Goal: Task Accomplishment & Management: Use online tool/utility

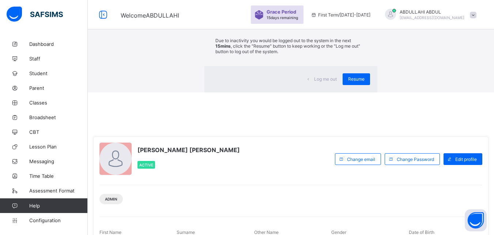
click at [363, 20] on div "×" at bounding box center [366, 13] width 7 height 12
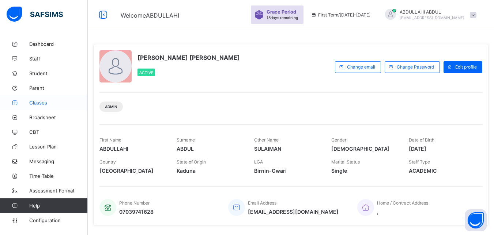
click at [42, 106] on link "Classes" at bounding box center [44, 102] width 88 height 15
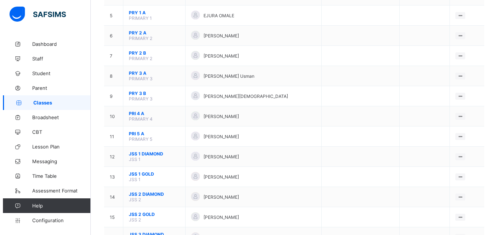
scroll to position [164, 0]
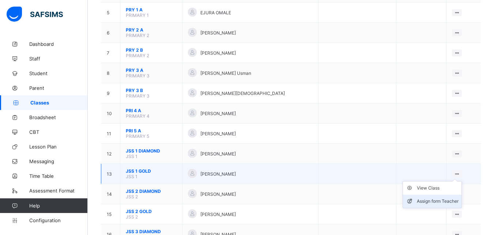
click at [452, 198] on div "Assign form Teacher" at bounding box center [438, 200] width 42 height 7
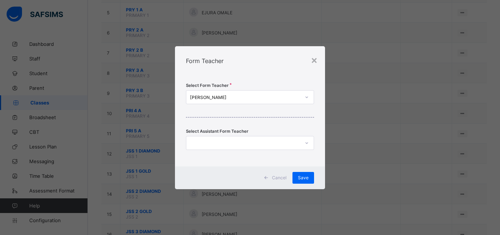
click at [306, 96] on icon at bounding box center [306, 96] width 4 height 7
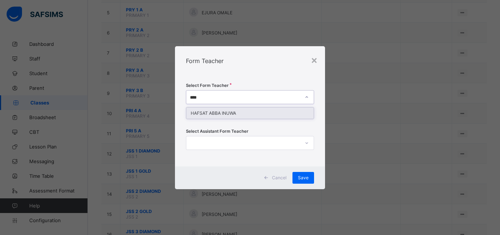
type input "*****"
click at [296, 110] on div "HAFSAT ABBA INUWA" at bounding box center [249, 112] width 127 height 11
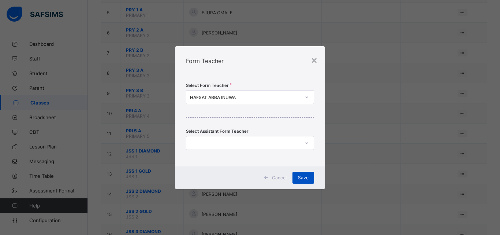
click at [307, 182] on div "Save" at bounding box center [303, 178] width 22 height 12
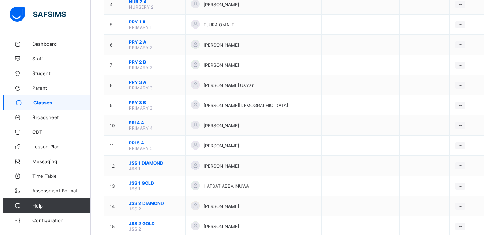
scroll to position [156, 0]
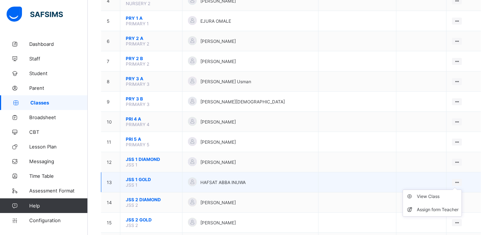
click at [462, 189] on ul "View Class Assign form Teacher" at bounding box center [432, 202] width 59 height 27
click at [447, 207] on div "Assign form Teacher" at bounding box center [438, 209] width 42 height 7
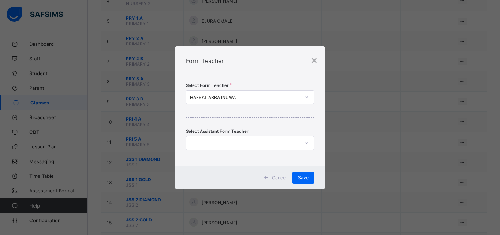
click at [307, 96] on icon at bounding box center [306, 96] width 4 height 7
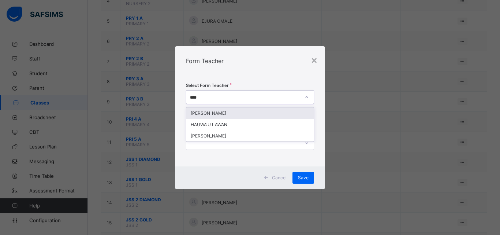
type input "*****"
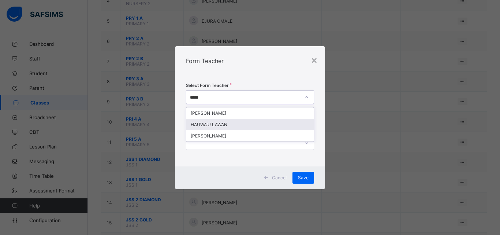
click at [293, 123] on div "HAUWA'U LAWAN" at bounding box center [249, 124] width 127 height 11
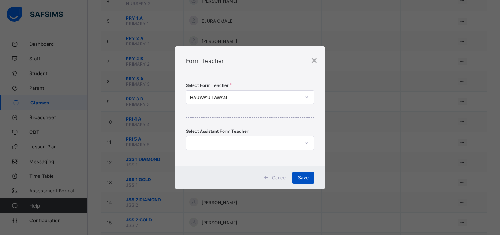
click at [307, 177] on span "Save" at bounding box center [303, 177] width 11 height 5
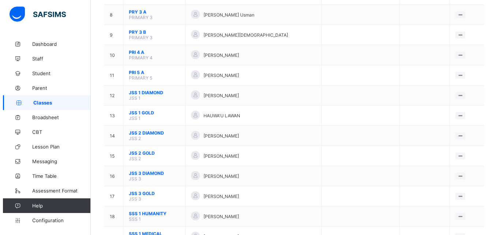
scroll to position [229, 0]
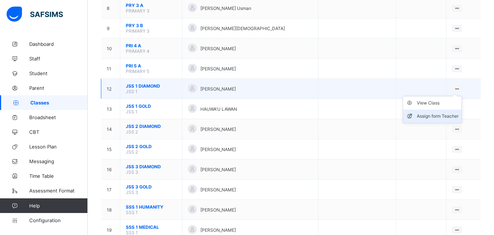
click at [444, 119] on div "Assign form Teacher" at bounding box center [438, 115] width 42 height 7
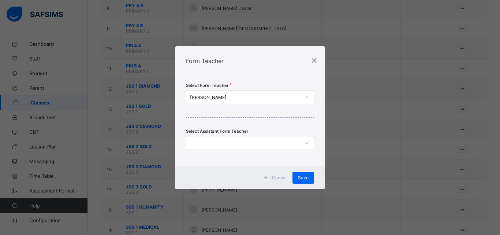
click at [266, 98] on div "[PERSON_NAME]" at bounding box center [245, 96] width 111 height 5
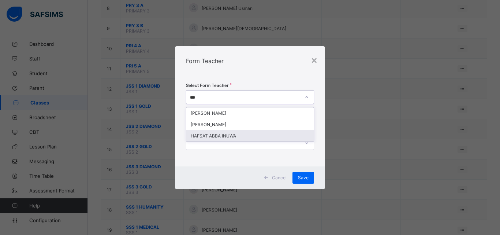
type input "***"
click at [251, 142] on div at bounding box center [242, 143] width 113 height 10
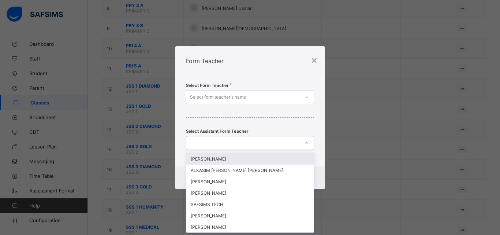
scroll to position [0, 0]
click at [257, 100] on div "Select form teacher's name" at bounding box center [242, 97] width 113 height 10
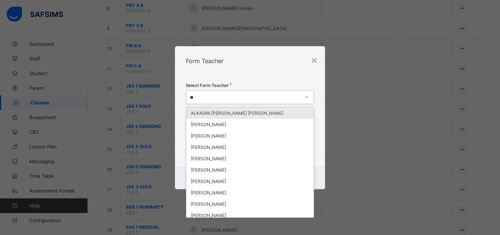
type input "***"
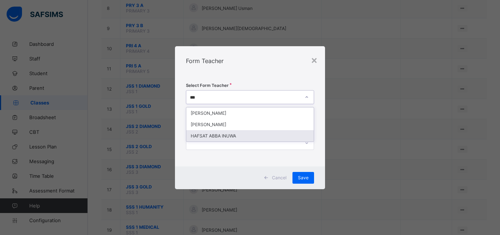
click at [255, 132] on div "HAFSAT ABBA INUWA" at bounding box center [249, 135] width 127 height 11
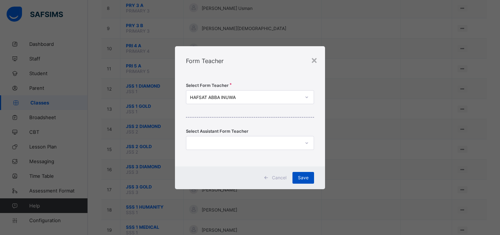
click at [306, 179] on span "Save" at bounding box center [303, 177] width 11 height 5
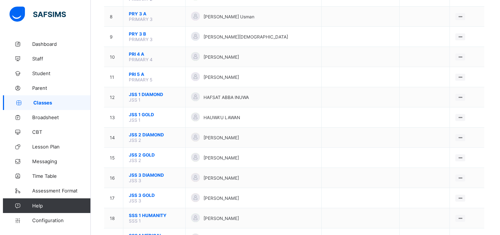
scroll to position [221, 0]
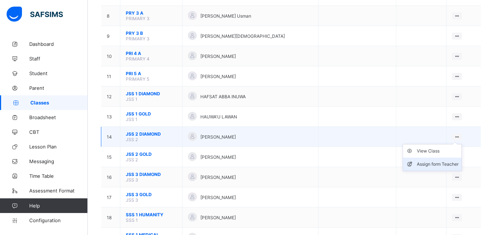
click at [445, 162] on div "Assign form Teacher" at bounding box center [438, 163] width 42 height 7
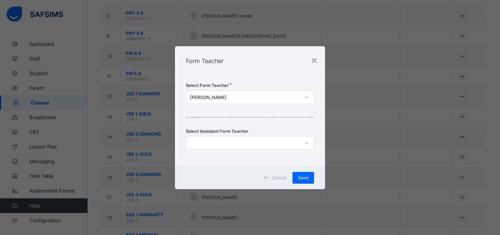
click at [305, 97] on icon at bounding box center [306, 96] width 4 height 7
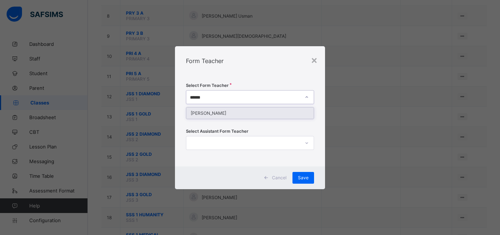
type input "*******"
click at [296, 112] on div "[PERSON_NAME]" at bounding box center [249, 112] width 127 height 11
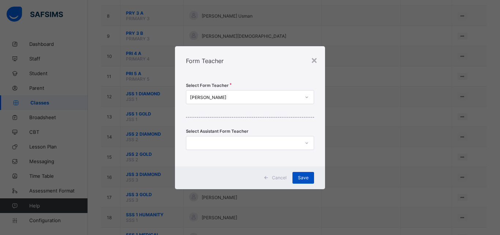
click at [306, 175] on span "Save" at bounding box center [303, 177] width 11 height 5
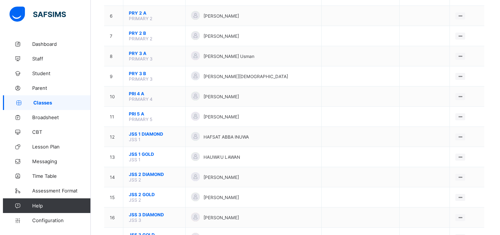
scroll to position [189, 0]
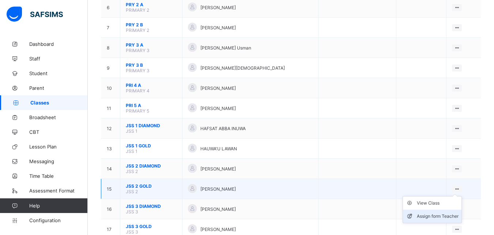
click at [452, 214] on div "Assign form Teacher" at bounding box center [438, 215] width 42 height 7
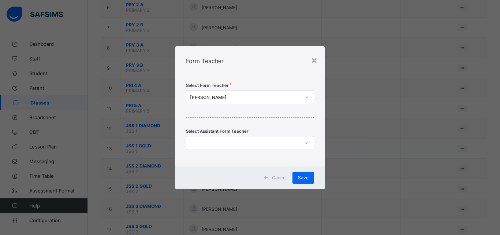
click at [303, 98] on div at bounding box center [306, 97] width 12 height 12
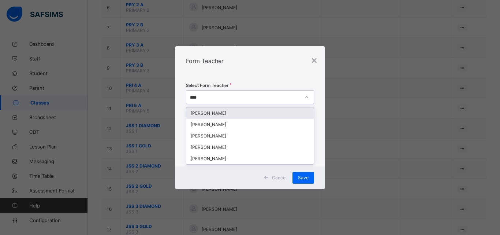
type input "*****"
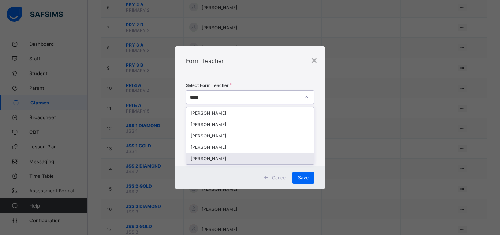
click at [286, 155] on div "[PERSON_NAME]" at bounding box center [249, 158] width 127 height 11
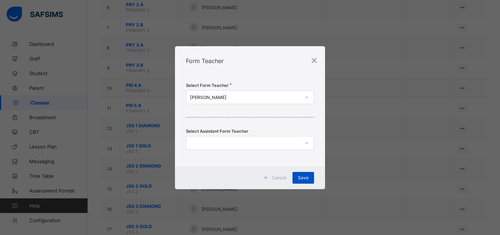
click at [303, 178] on span "Save" at bounding box center [303, 177] width 11 height 5
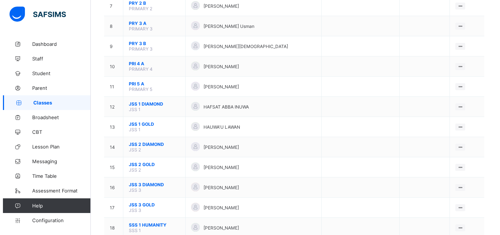
scroll to position [224, 0]
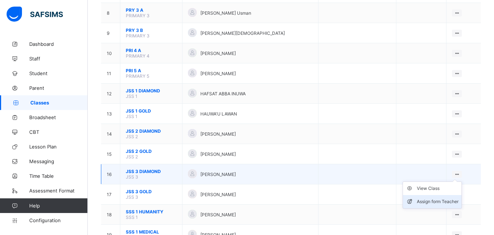
click at [442, 199] on div "Assign form Teacher" at bounding box center [438, 201] width 42 height 7
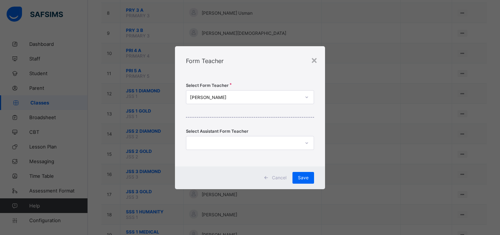
click at [305, 97] on icon at bounding box center [306, 96] width 4 height 7
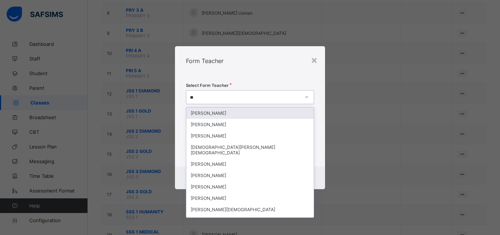
type input "*"
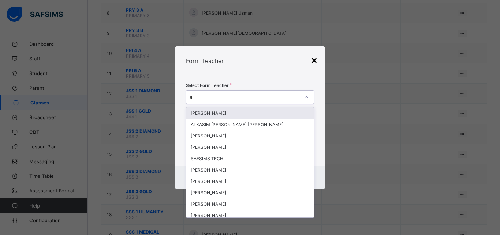
type input "*"
click at [312, 57] on div "×" at bounding box center [314, 59] width 7 height 12
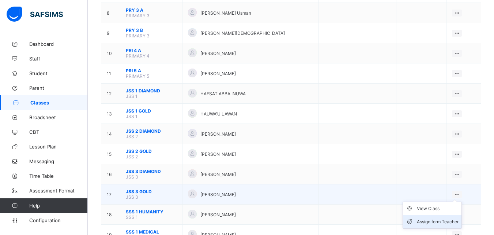
click at [449, 219] on div "Assign form Teacher" at bounding box center [438, 221] width 42 height 7
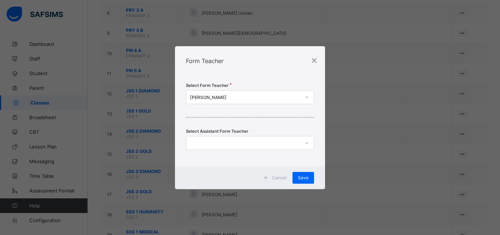
click at [305, 100] on icon at bounding box center [306, 96] width 4 height 7
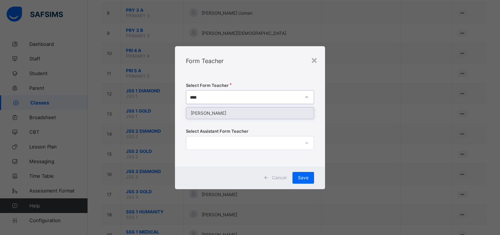
type input "*****"
click at [300, 114] on div "[PERSON_NAME]" at bounding box center [249, 112] width 127 height 11
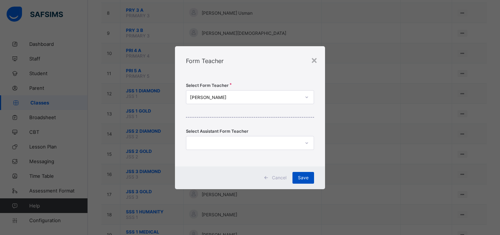
click at [302, 173] on div "Save" at bounding box center [303, 178] width 22 height 12
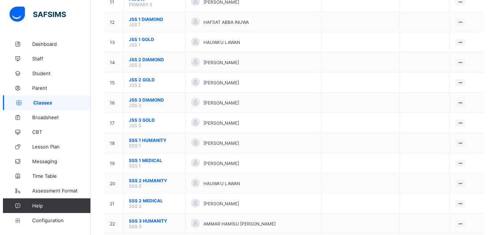
scroll to position [298, 0]
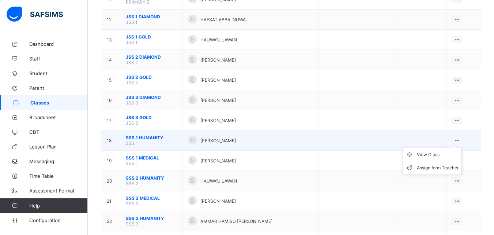
click at [462, 147] on ul "View Class Assign form Teacher" at bounding box center [432, 160] width 59 height 27
click at [445, 166] on div "Assign form Teacher" at bounding box center [438, 167] width 42 height 7
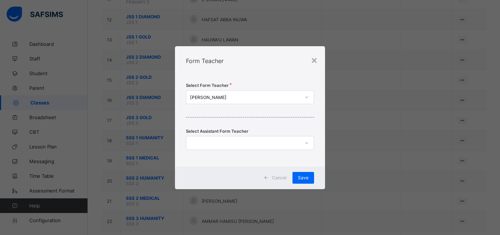
click at [306, 97] on icon at bounding box center [306, 96] width 3 height 1
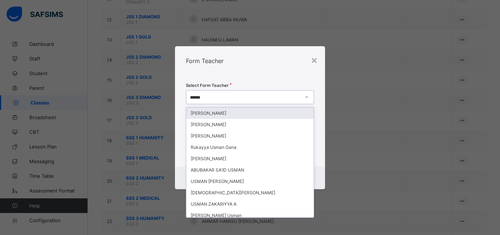
type input "*******"
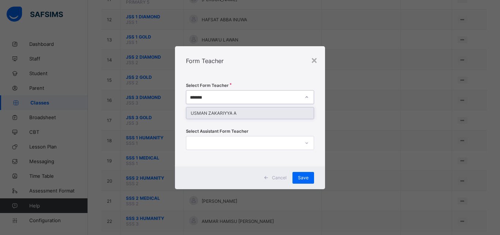
click at [289, 114] on div "USMAN ZAKARIYYA A" at bounding box center [249, 112] width 127 height 11
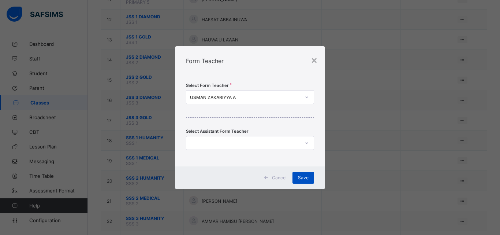
click at [299, 172] on div "Save" at bounding box center [303, 178] width 22 height 12
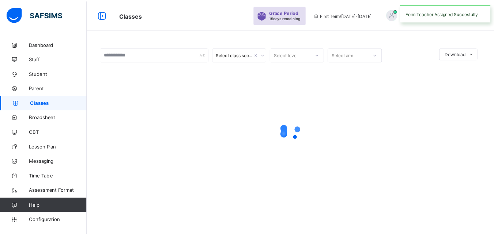
scroll to position [0, 0]
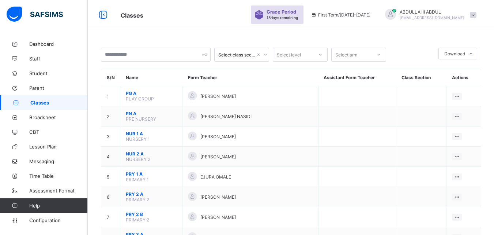
click at [225, 5] on div "Classes Grace Period 15 days remaining First Term / [DATE]-[DATE] [PERSON_NAME]…" at bounding box center [247, 14] width 494 height 29
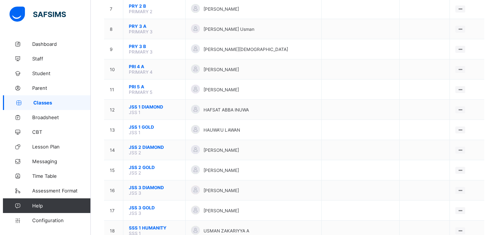
scroll to position [209, 0]
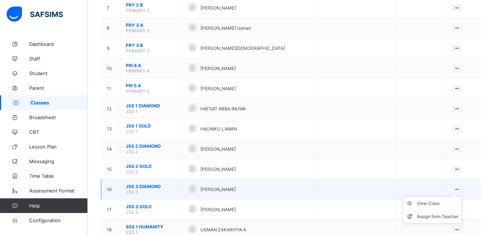
click at [462, 196] on ul "View Class Assign form Teacher" at bounding box center [432, 209] width 59 height 27
click at [453, 217] on div "Assign form Teacher" at bounding box center [438, 216] width 42 height 7
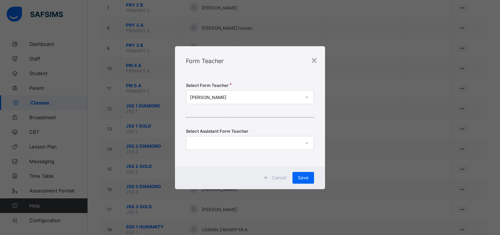
click at [306, 97] on icon at bounding box center [306, 96] width 3 height 1
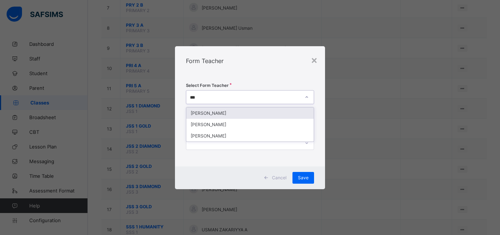
type input "****"
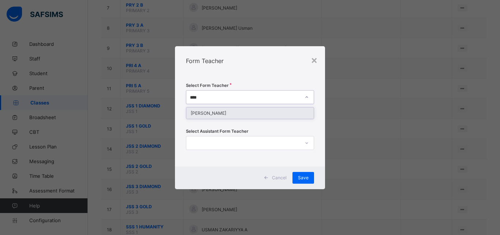
click at [277, 116] on div "[PERSON_NAME]" at bounding box center [249, 112] width 127 height 11
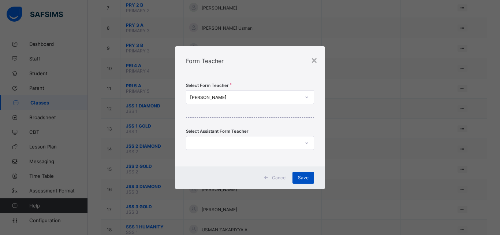
click at [302, 174] on div "Save" at bounding box center [303, 178] width 22 height 12
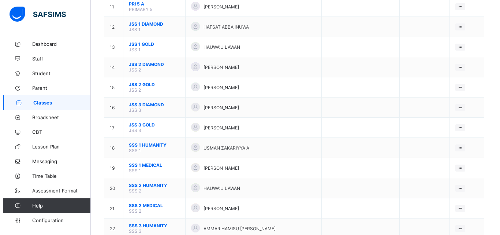
scroll to position [292, 0]
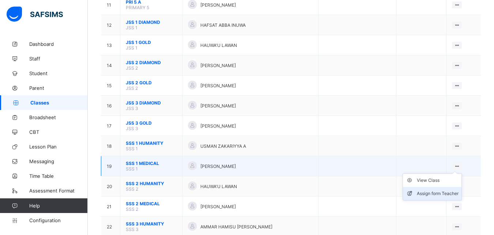
click at [451, 193] on div "Assign form Teacher" at bounding box center [438, 193] width 42 height 7
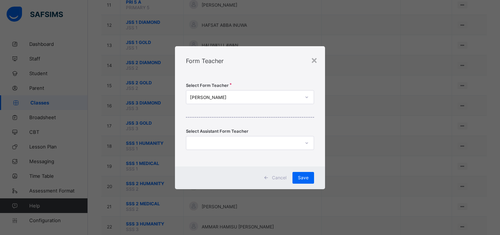
click at [289, 96] on div "[PERSON_NAME]" at bounding box center [245, 96] width 111 height 5
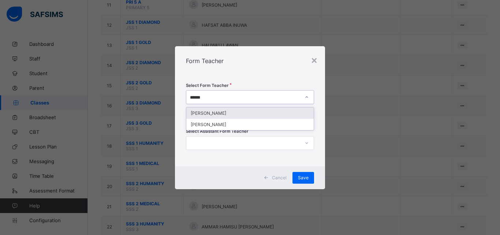
type input "*******"
click at [283, 112] on div "[PERSON_NAME]" at bounding box center [249, 112] width 127 height 11
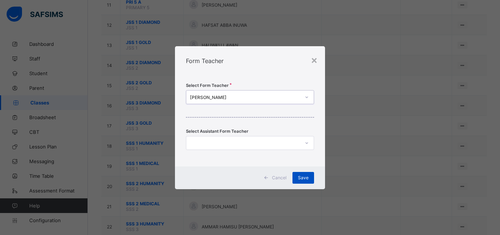
click at [310, 178] on div "Save" at bounding box center [303, 178] width 22 height 12
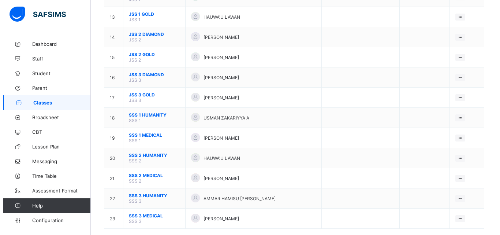
scroll to position [321, 0]
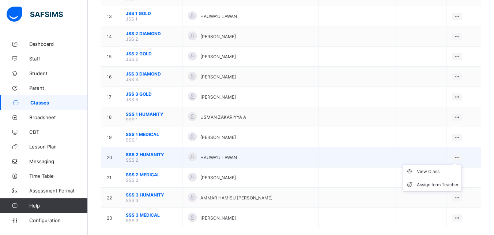
click at [460, 156] on icon at bounding box center [457, 156] width 6 height 5
click at [452, 188] on li "Assign form Teacher" at bounding box center [432, 184] width 59 height 13
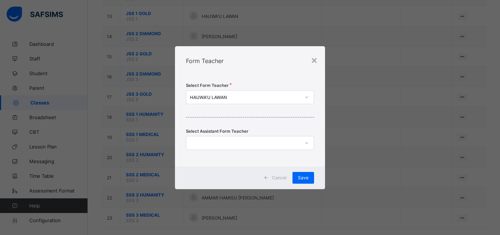
click at [301, 95] on div at bounding box center [306, 97] width 12 height 12
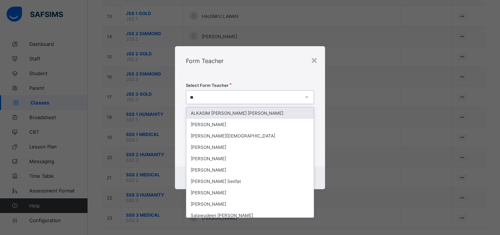
type input "***"
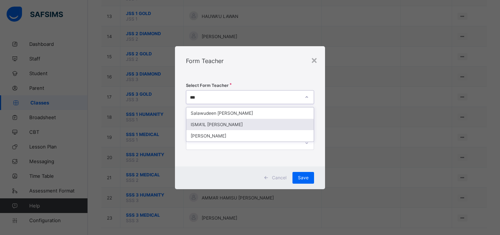
click at [277, 123] on div "ISMA'IL [PERSON_NAME]" at bounding box center [249, 124] width 127 height 11
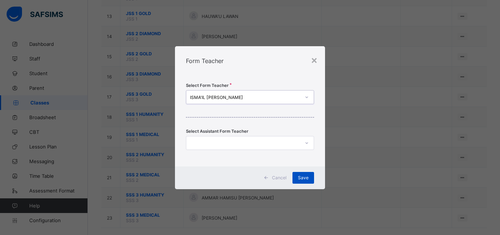
click at [303, 180] on div "Save" at bounding box center [303, 178] width 22 height 12
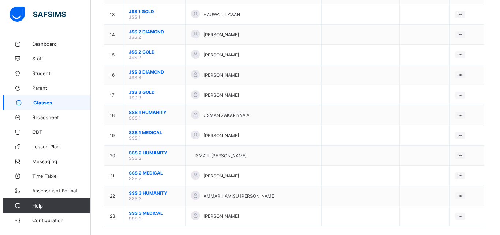
scroll to position [333, 0]
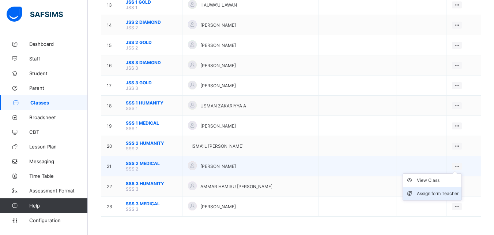
click at [454, 188] on li "Assign form Teacher" at bounding box center [432, 193] width 59 height 13
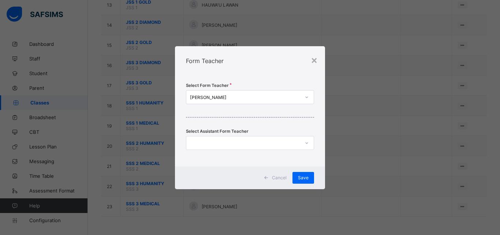
click at [280, 97] on div "[PERSON_NAME]" at bounding box center [245, 96] width 111 height 5
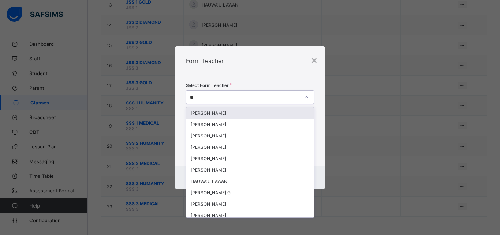
type input "***"
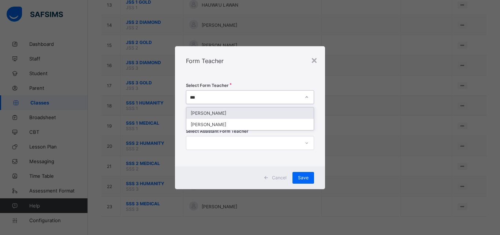
click at [267, 113] on div "[PERSON_NAME]" at bounding box center [249, 112] width 127 height 11
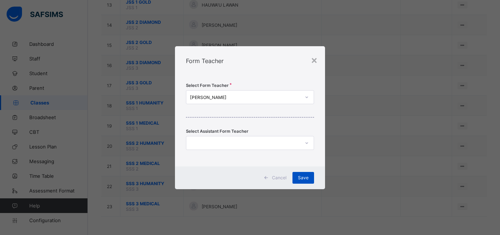
click at [299, 175] on span "Save" at bounding box center [303, 177] width 11 height 5
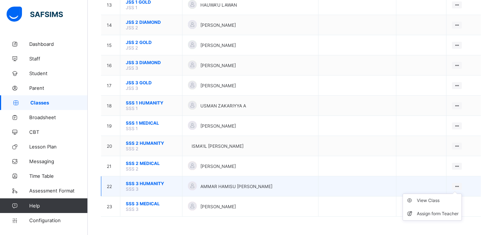
click at [461, 193] on ul "View Class Assign form Teacher" at bounding box center [432, 206] width 59 height 27
click at [438, 211] on div "Assign form Teacher" at bounding box center [438, 213] width 42 height 7
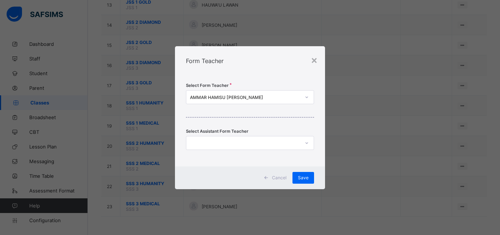
click at [284, 95] on div "AMMAR HAMISU [PERSON_NAME]" at bounding box center [245, 96] width 111 height 5
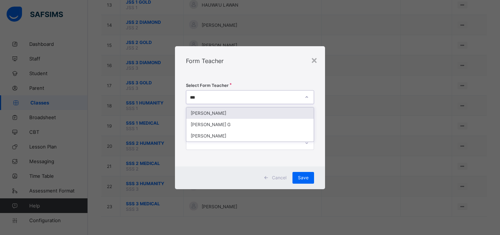
type input "****"
click at [250, 114] on div "[PERSON_NAME]" at bounding box center [249, 112] width 127 height 11
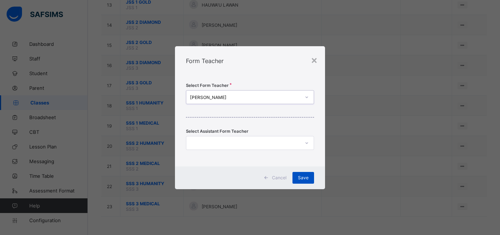
click at [299, 172] on div "Save" at bounding box center [303, 178] width 22 height 12
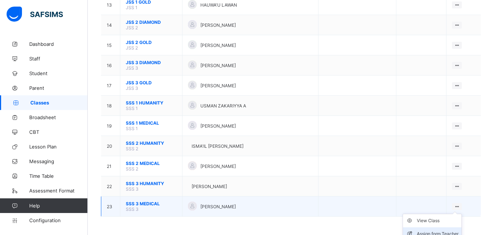
click at [443, 230] on div "Assign form Teacher" at bounding box center [438, 233] width 42 height 7
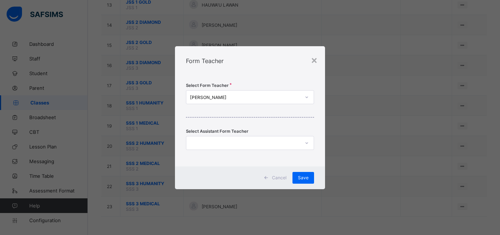
click at [261, 98] on div "[PERSON_NAME]" at bounding box center [245, 96] width 111 height 5
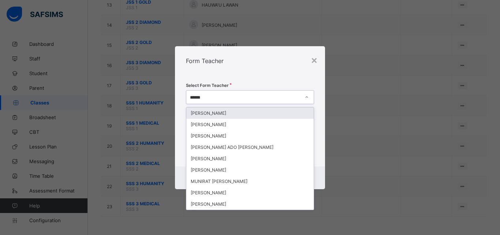
type input "*******"
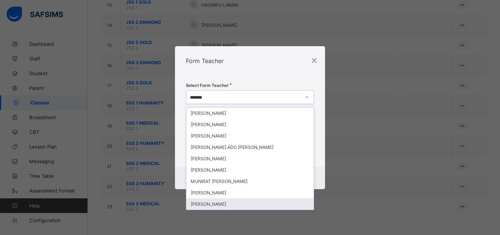
click at [244, 201] on div "[PERSON_NAME]" at bounding box center [249, 203] width 127 height 11
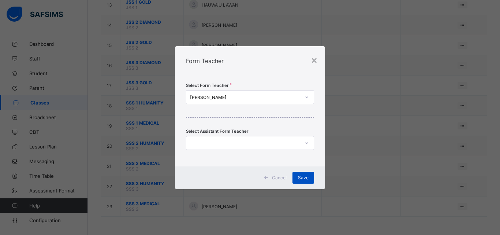
click at [301, 175] on span "Save" at bounding box center [303, 177] width 11 height 5
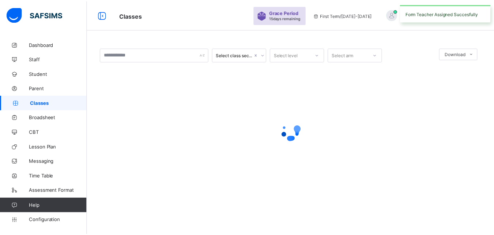
scroll to position [0, 0]
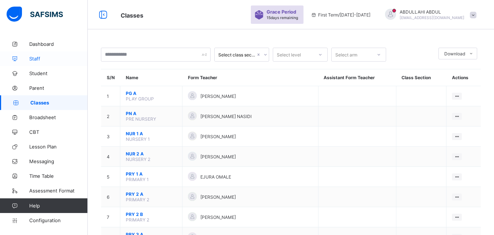
click at [59, 60] on span "Staff" at bounding box center [58, 59] width 59 height 6
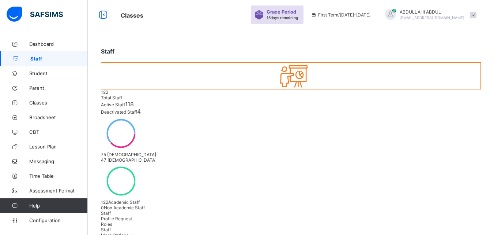
type input "****"
click at [52, 106] on link "Classes" at bounding box center [44, 102] width 88 height 15
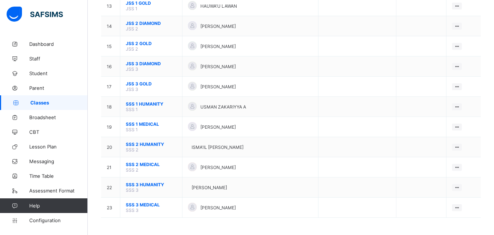
scroll to position [333, 0]
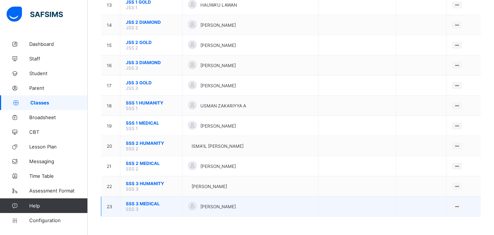
click at [155, 202] on span "SSS 3 MEDICAL" at bounding box center [151, 203] width 51 height 5
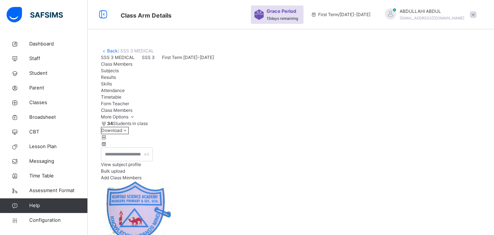
click at [152, 74] on div "Subjects" at bounding box center [291, 70] width 380 height 7
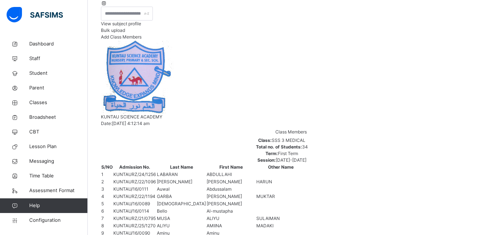
scroll to position [143, 0]
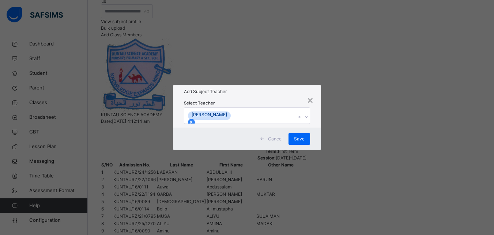
click at [194, 119] on icon at bounding box center [191, 121] width 5 height 5
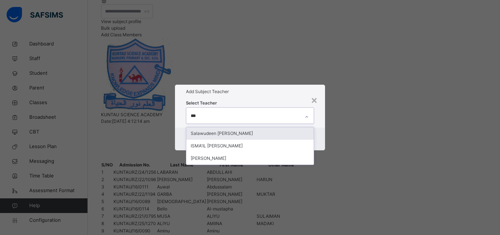
type input "****"
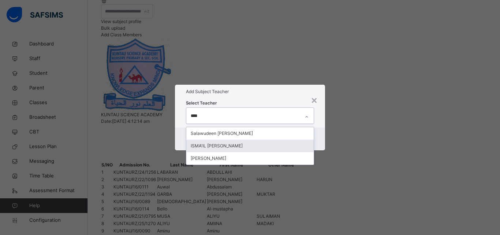
click at [238, 139] on div "ISMA'IL [PERSON_NAME]" at bounding box center [249, 145] width 127 height 12
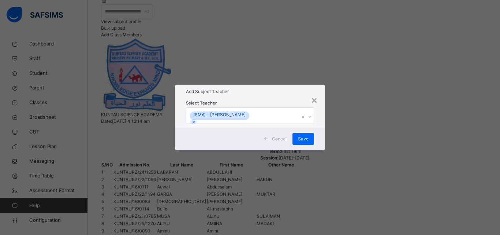
click at [343, 132] on div "× Add Subject Teacher Select Teacher ISMA'IL [PERSON_NAME] Cancel Save" at bounding box center [250, 117] width 500 height 235
click at [304, 142] on span "Save" at bounding box center [303, 138] width 11 height 7
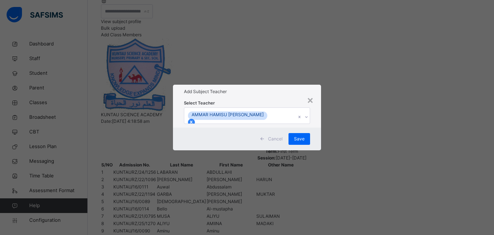
click at [194, 119] on icon at bounding box center [191, 121] width 5 height 5
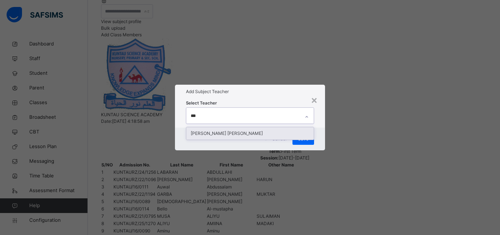
type input "****"
click at [256, 127] on div "[PERSON_NAME] [PERSON_NAME]" at bounding box center [249, 133] width 127 height 12
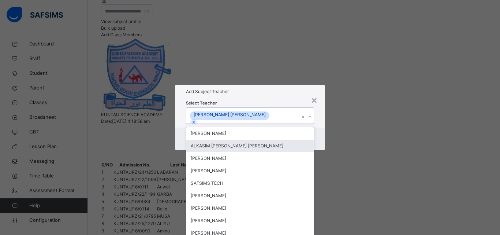
click at [359, 138] on div "× Add Subject Teacher Select Teacher option [PERSON_NAME] [PERSON_NAME], select…" at bounding box center [250, 117] width 500 height 235
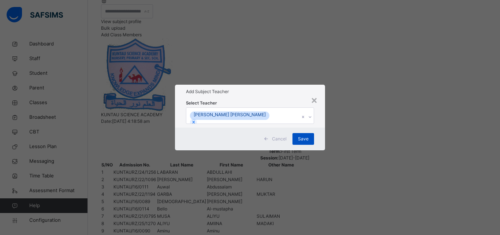
click at [300, 142] on span "Save" at bounding box center [303, 138] width 11 height 7
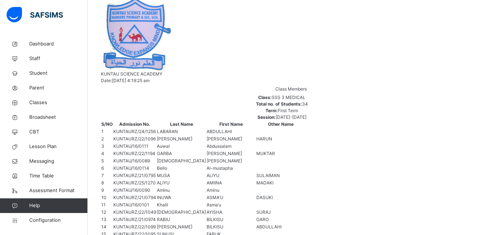
scroll to position [235, 0]
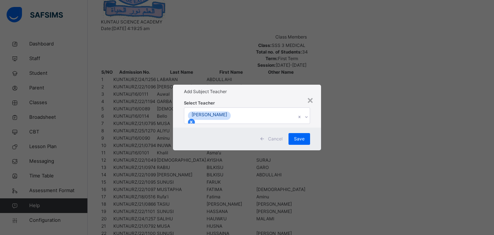
click at [194, 119] on icon at bounding box center [191, 121] width 5 height 5
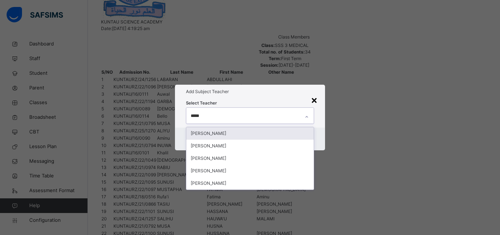
type input "*****"
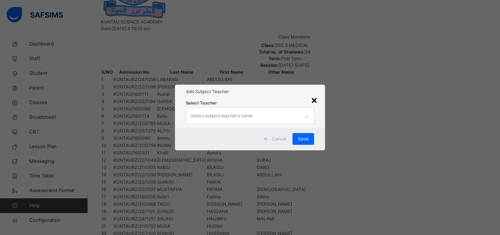
click at [315, 92] on div "×" at bounding box center [314, 99] width 7 height 15
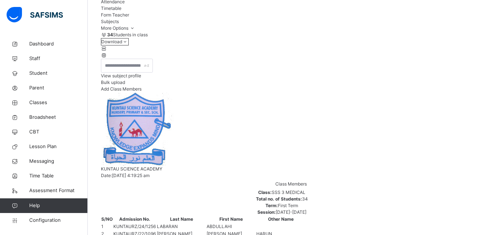
scroll to position [29, 0]
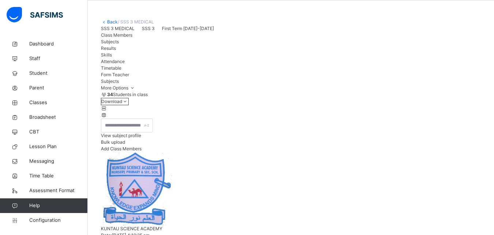
click at [111, 19] on link "Back" at bounding box center [112, 21] width 11 height 5
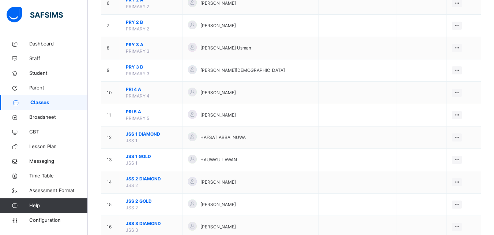
scroll to position [384, 0]
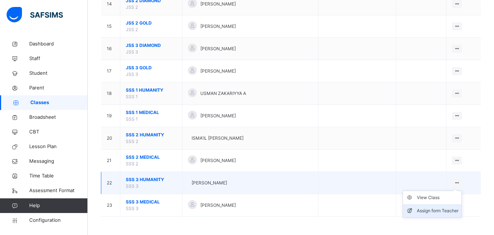
click at [451, 211] on div "Assign form Teacher" at bounding box center [438, 210] width 42 height 7
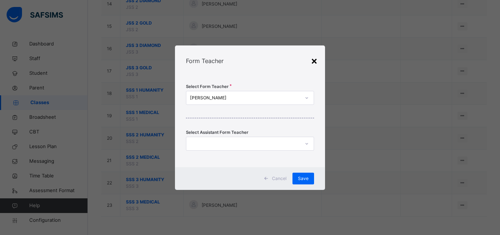
click at [315, 59] on div "×" at bounding box center [314, 60] width 7 height 15
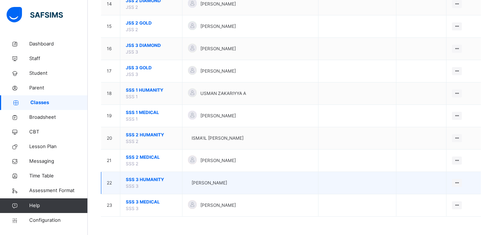
click at [158, 181] on span "SSS 3 HUMANITY" at bounding box center [151, 179] width 51 height 7
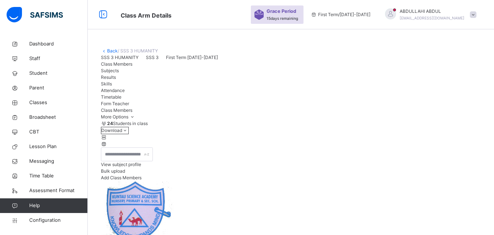
click at [119, 73] on span "Subjects" at bounding box center [110, 70] width 18 height 5
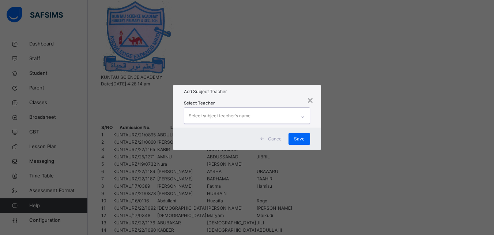
scroll to position [186, 0]
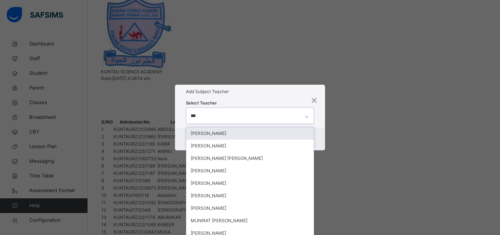
type input "****"
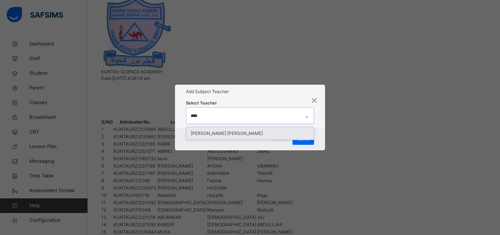
click at [258, 127] on div "[PERSON_NAME] [PERSON_NAME]" at bounding box center [249, 133] width 127 height 12
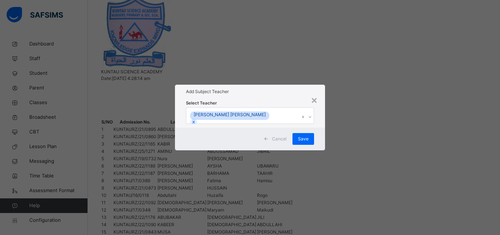
click at [328, 141] on div "× Add Subject Teacher Select Teacher [PERSON_NAME] [PERSON_NAME] Cancel Save" at bounding box center [250, 117] width 500 height 235
click at [309, 145] on div "Save" at bounding box center [303, 139] width 22 height 12
